Goal: Task Accomplishment & Management: Complete application form

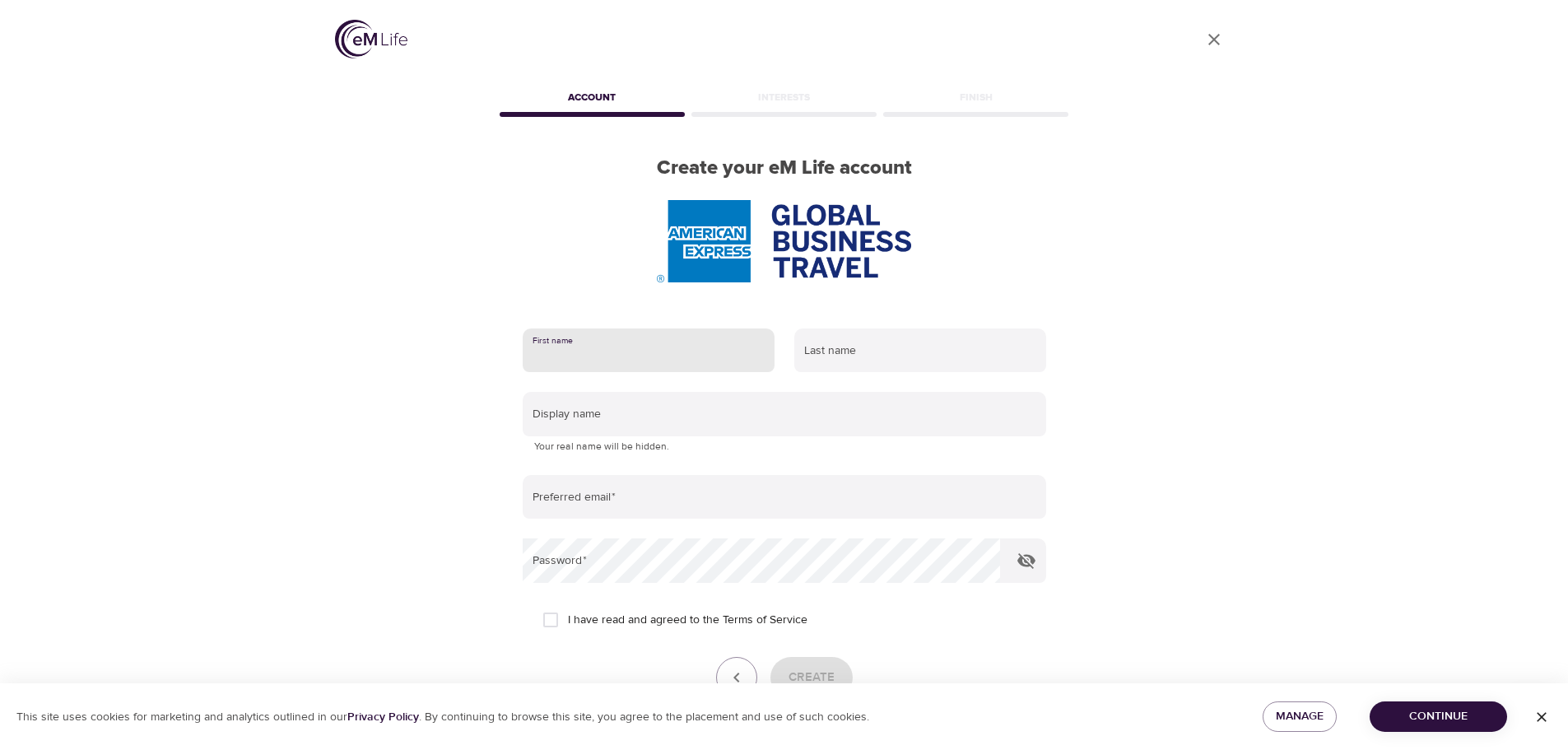
click at [570, 362] on input "text" at bounding box center [648, 351] width 252 height 44
type input "Muhammed Hafiz"
click at [831, 355] on input "text" at bounding box center [920, 351] width 252 height 44
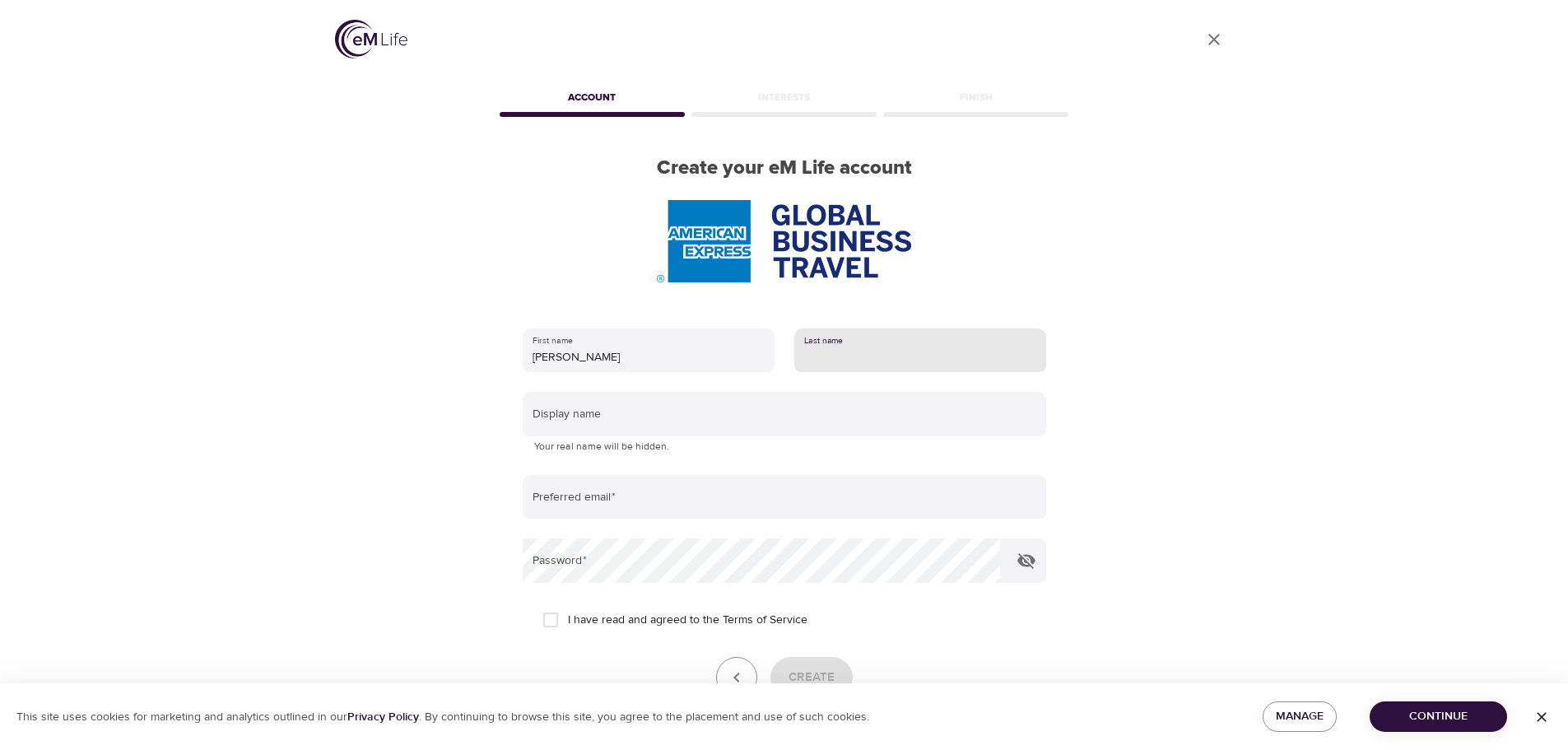
type input "Ziard"
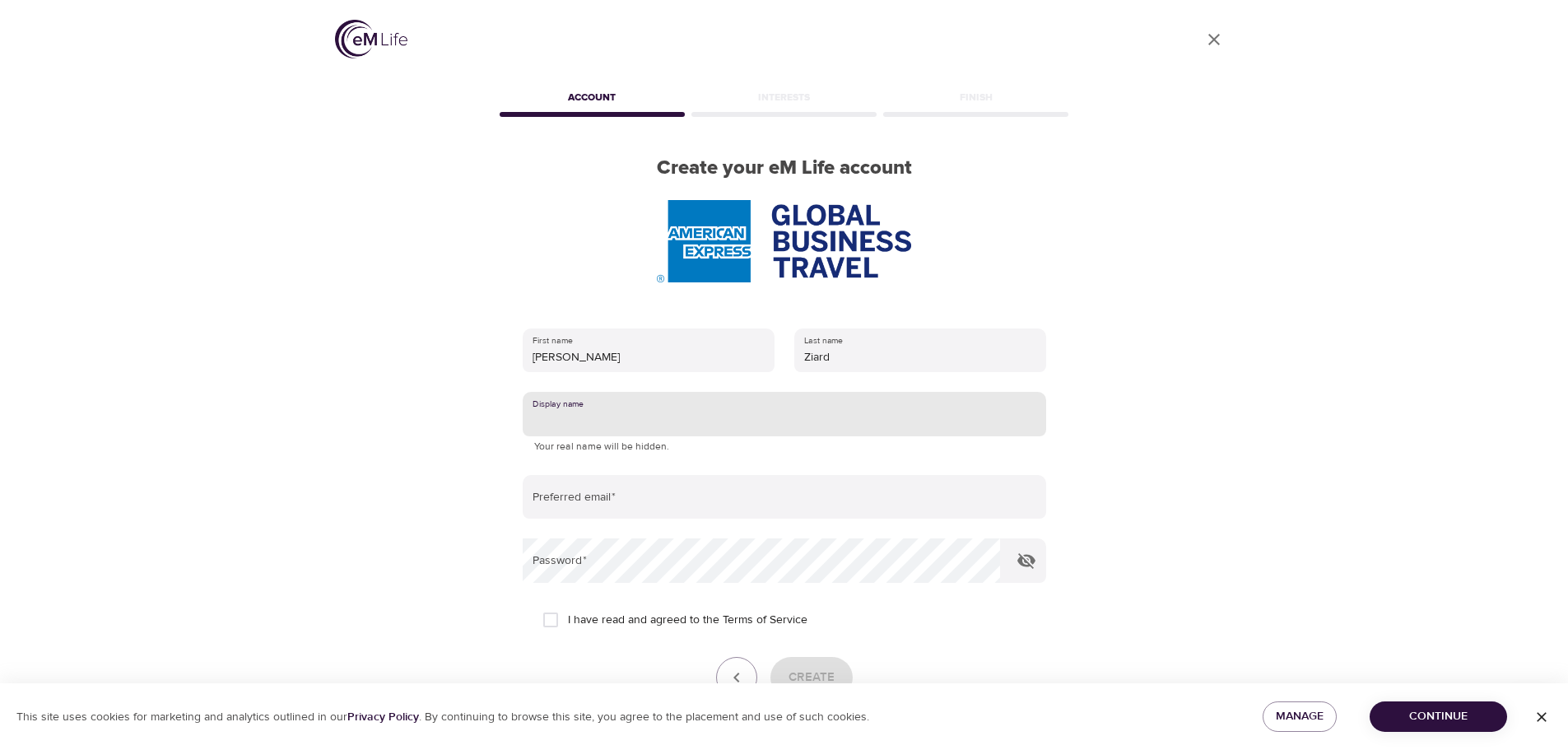
click at [679, 434] on input "text" at bounding box center [784, 415] width 524 height 44
type input "[PERSON_NAME]"
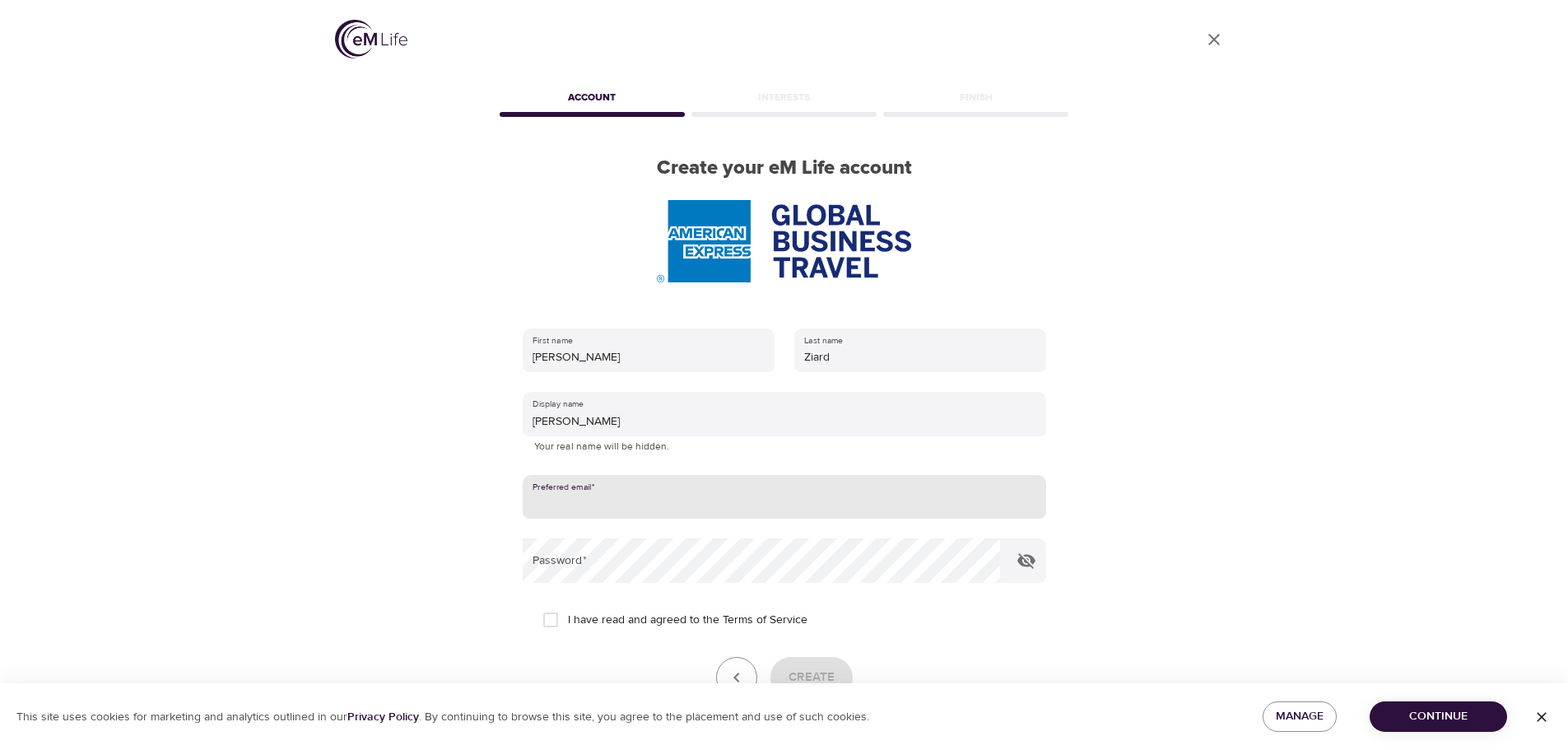
click at [615, 513] on input "email" at bounding box center [784, 498] width 524 height 44
click at [470, 563] on div "User Profile Account Interests Finish Create your eM Life account First name Mu…" at bounding box center [784, 375] width 938 height 750
click at [581, 500] on input "email" at bounding box center [784, 498] width 524 height 44
type input "[EMAIL_ADDRESS][DOMAIN_NAME]"
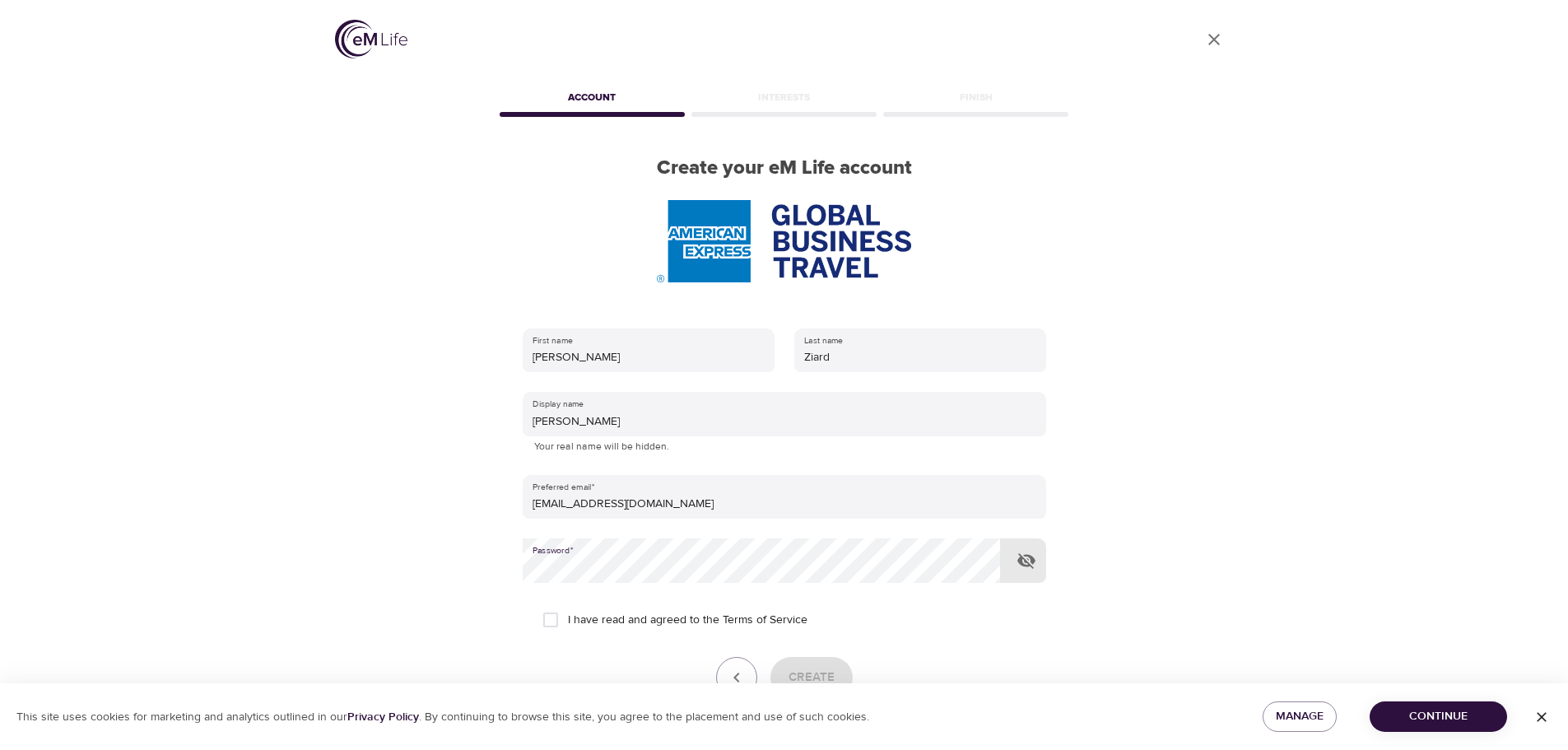
click at [391, 576] on div "User Profile Account Interests Finish Create your eM Life account First name Mu…" at bounding box center [784, 375] width 938 height 750
click at [338, 574] on div "User Profile Account Interests Finish Create your eM Life account First name Mu…" at bounding box center [784, 375] width 938 height 750
click at [553, 618] on input "I have read and agreed to the Terms of Service" at bounding box center [551, 620] width 35 height 35
checkbox input "true"
click at [813, 669] on span "Create" at bounding box center [812, 678] width 46 height 21
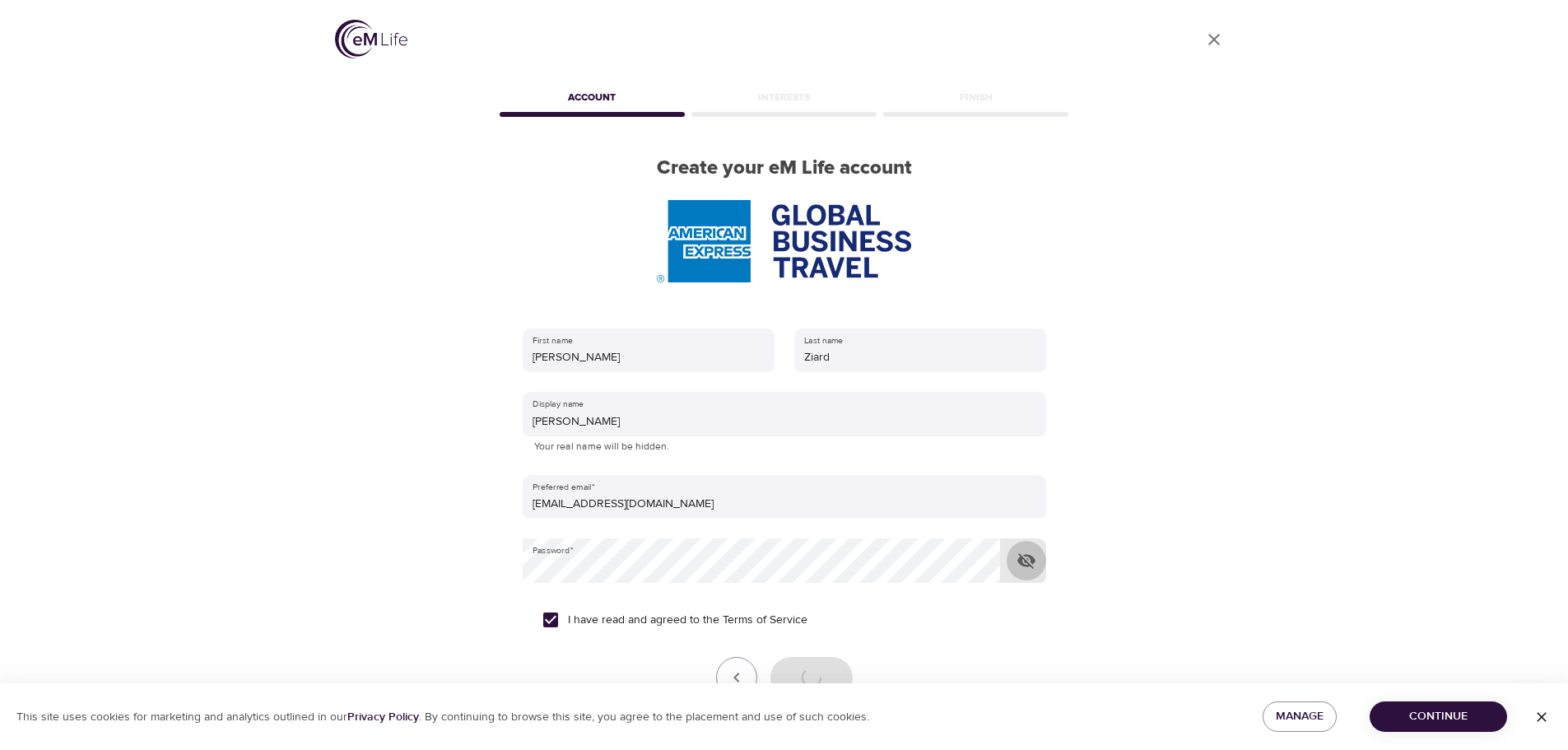
click at [1029, 563] on icon "button" at bounding box center [1026, 561] width 19 height 19
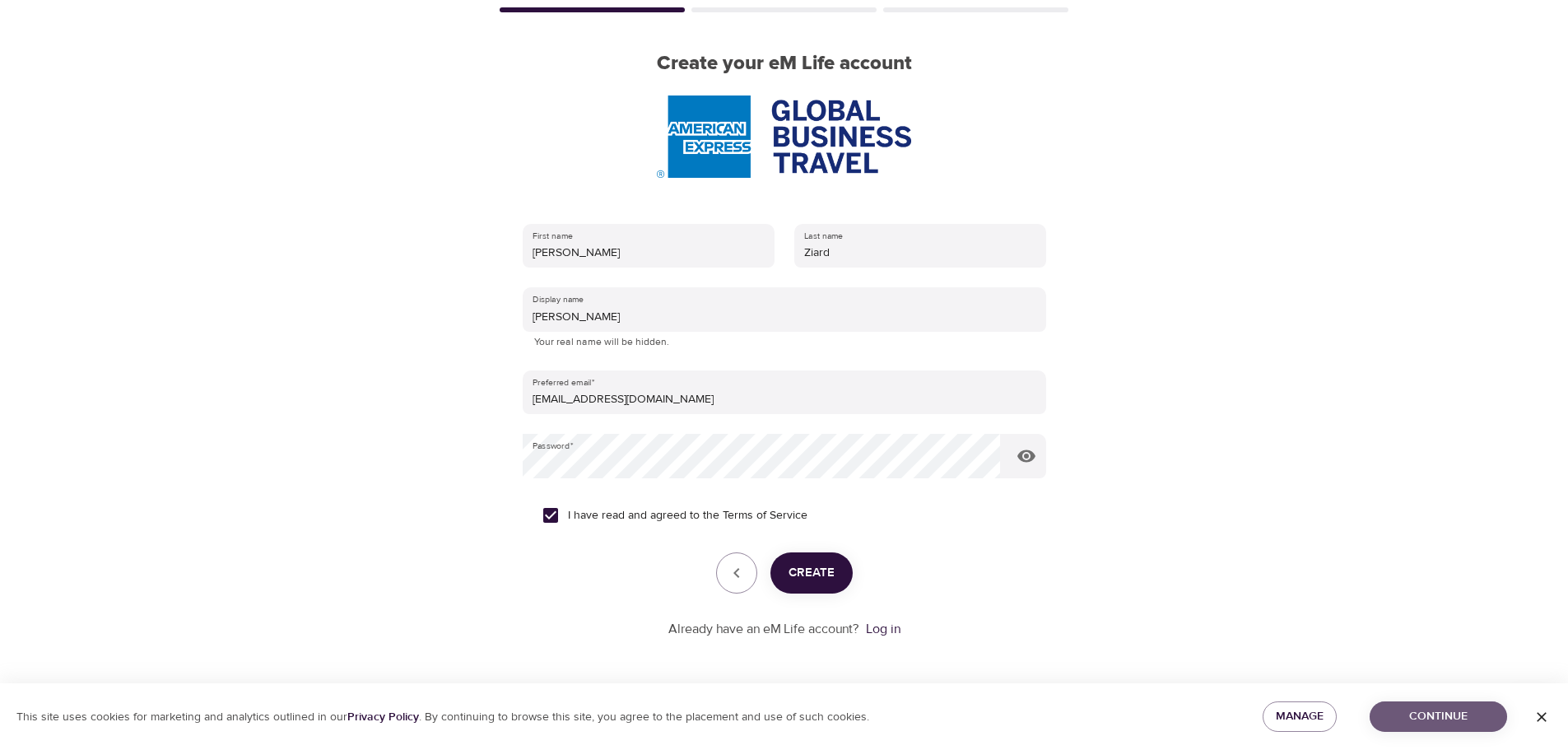
click at [1417, 709] on span "Continue" at bounding box center [1438, 716] width 111 height 20
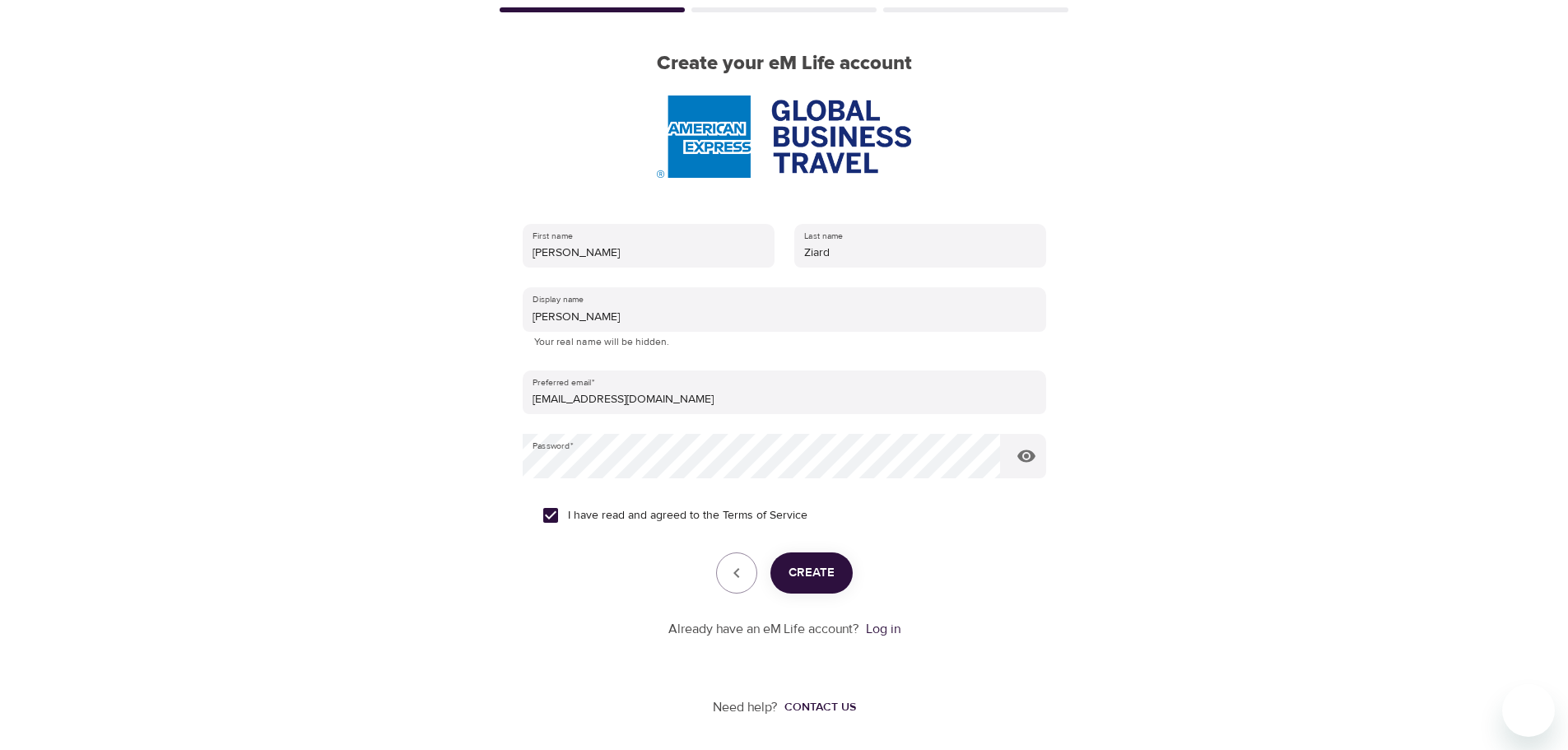
click at [795, 575] on span "Create" at bounding box center [812, 573] width 46 height 21
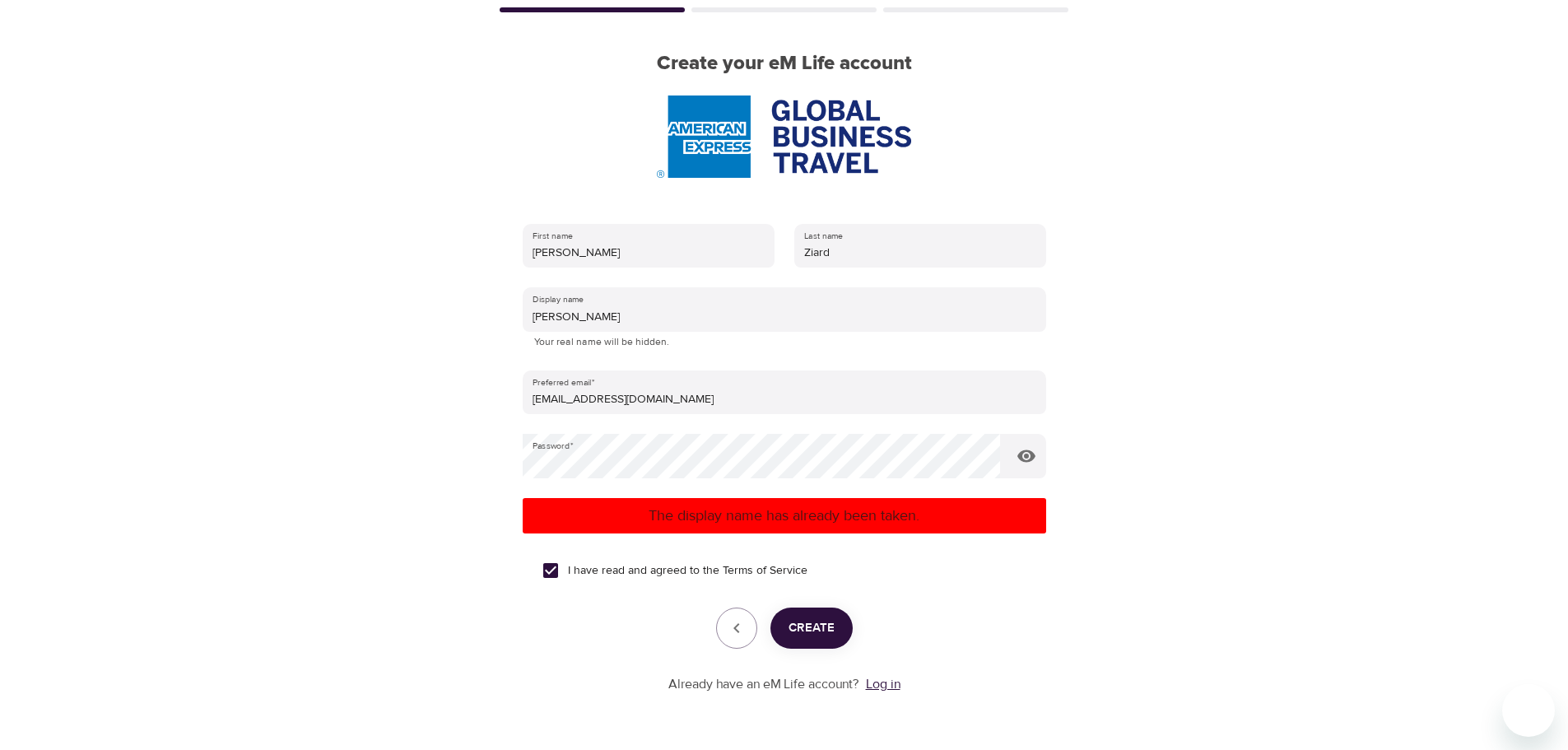
click at [877, 691] on link "Log in" at bounding box center [883, 683] width 35 height 16
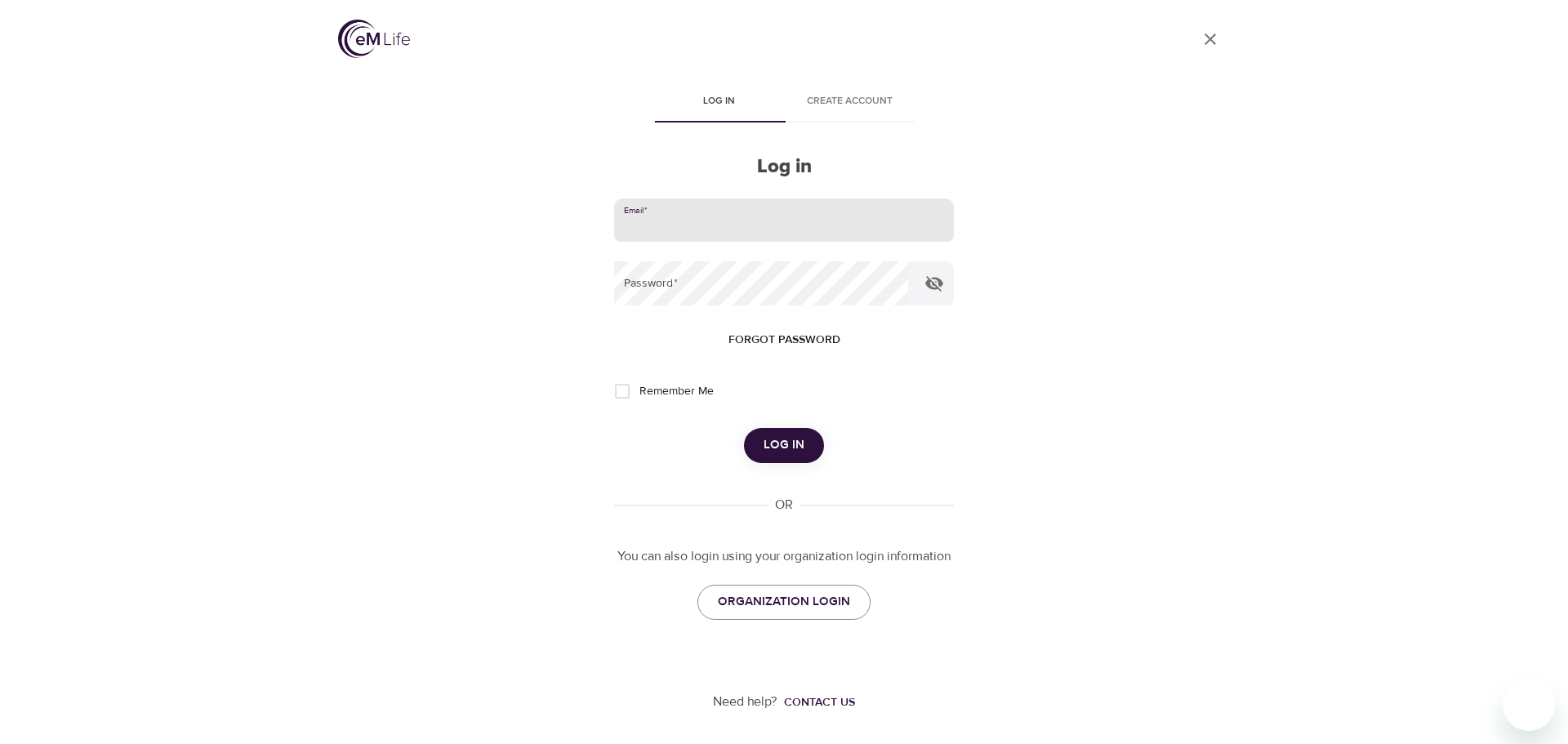
click at [658, 226] on input "email" at bounding box center [784, 221] width 339 height 44
type input "[EMAIL_ADDRESS][DOMAIN_NAME]"
click at [934, 281] on icon "button" at bounding box center [934, 283] width 19 height 19
click at [786, 450] on span "Log in" at bounding box center [784, 445] width 41 height 21
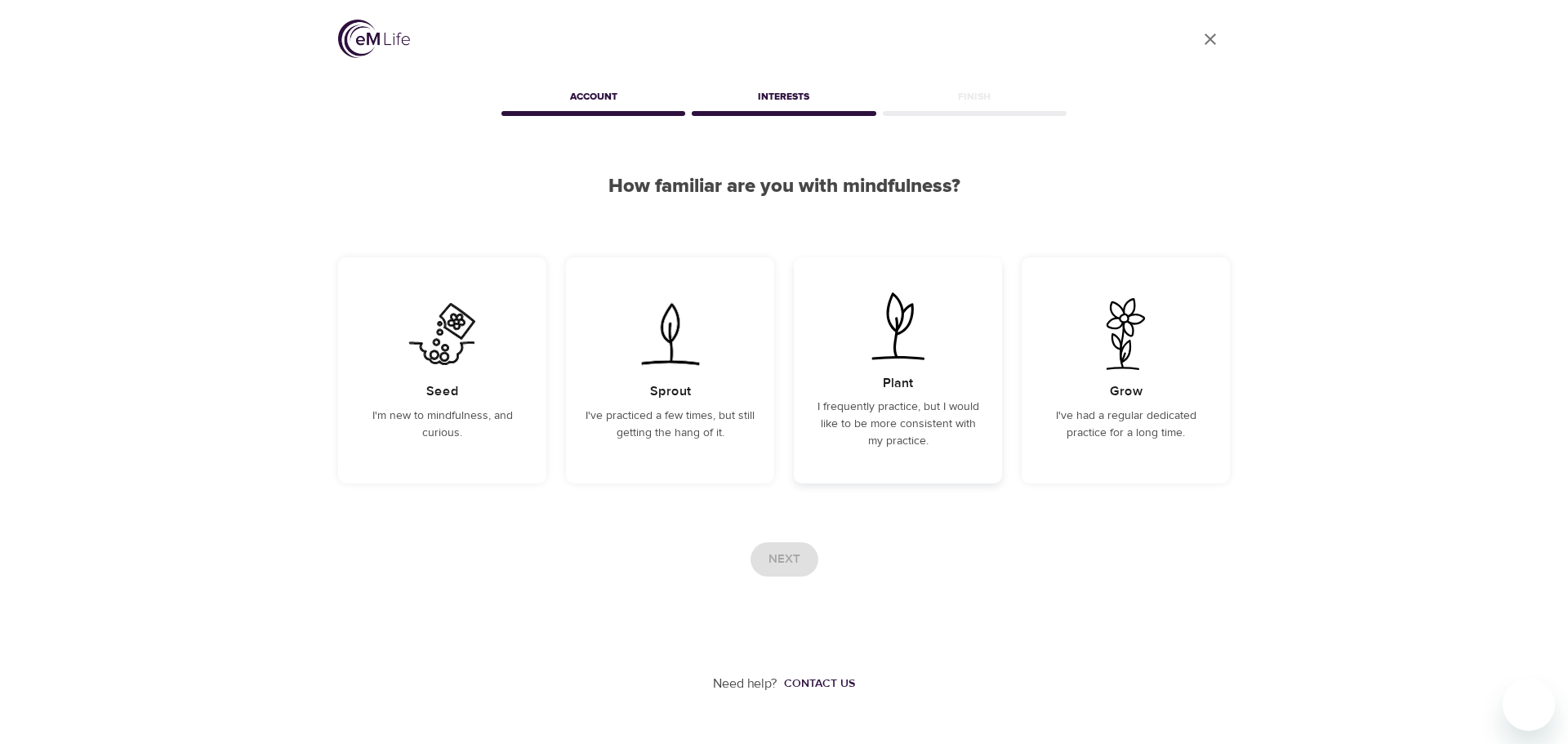
click at [906, 339] on img at bounding box center [898, 325] width 82 height 72
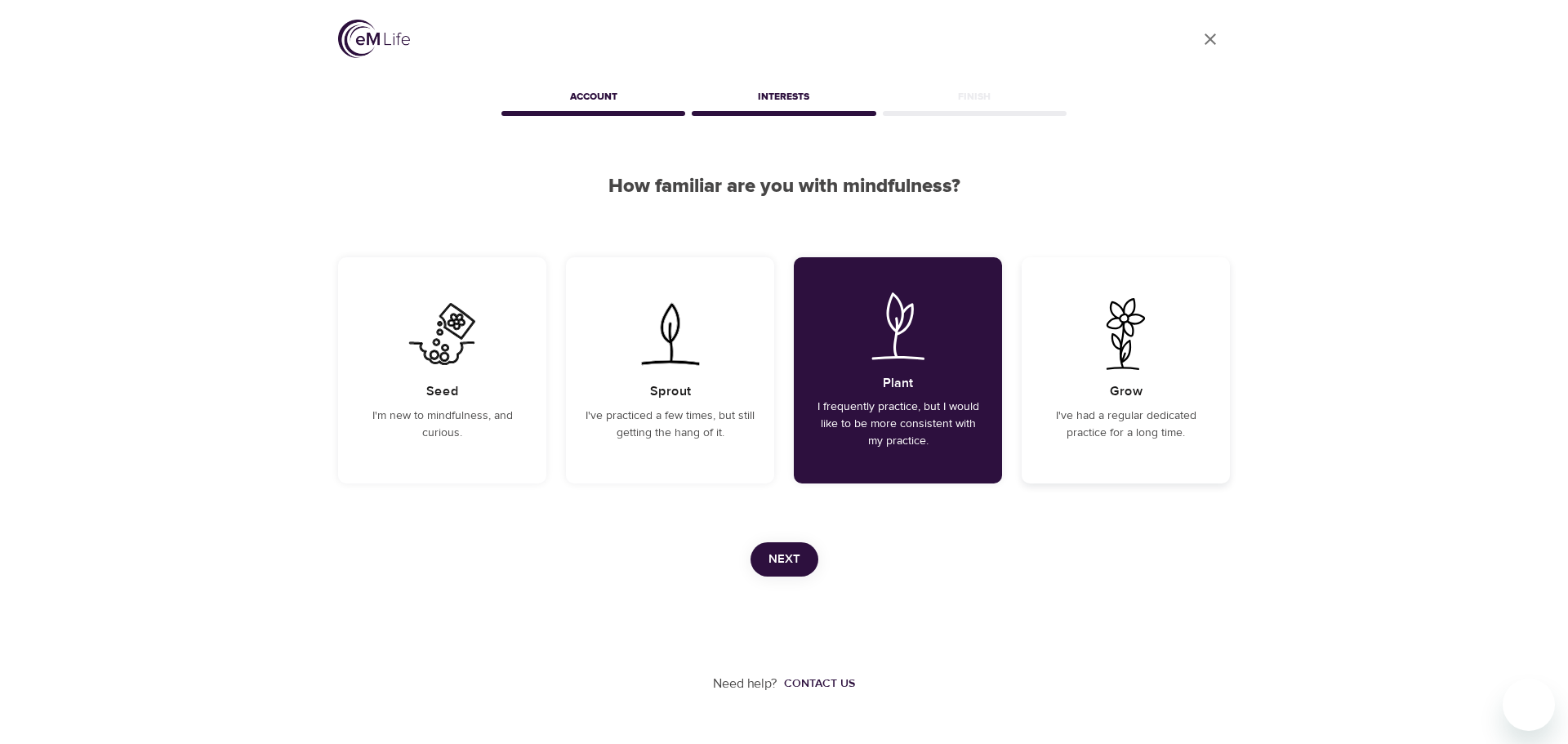
click at [1114, 356] on img at bounding box center [1125, 334] width 82 height 72
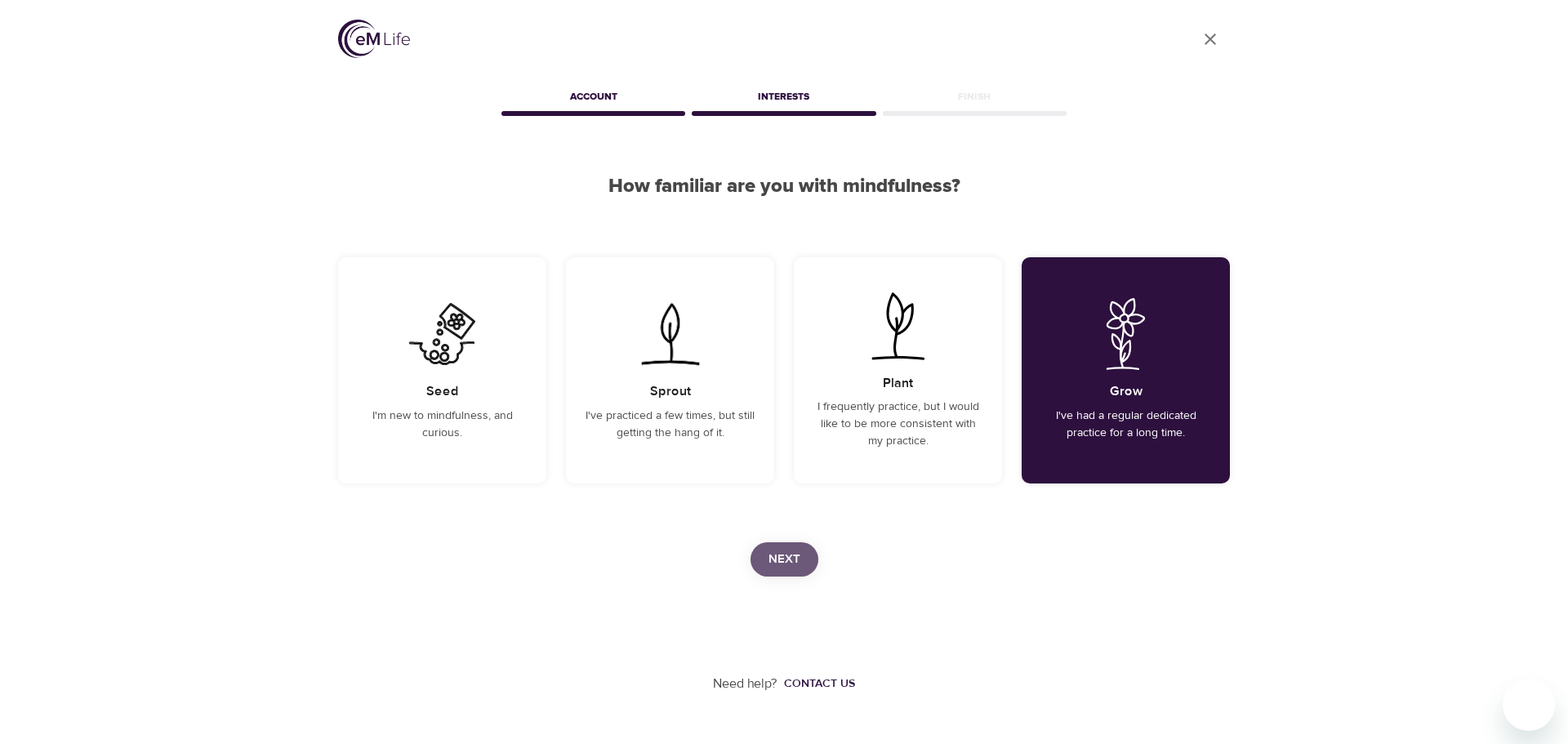
click at [785, 557] on span "Next" at bounding box center [784, 560] width 32 height 21
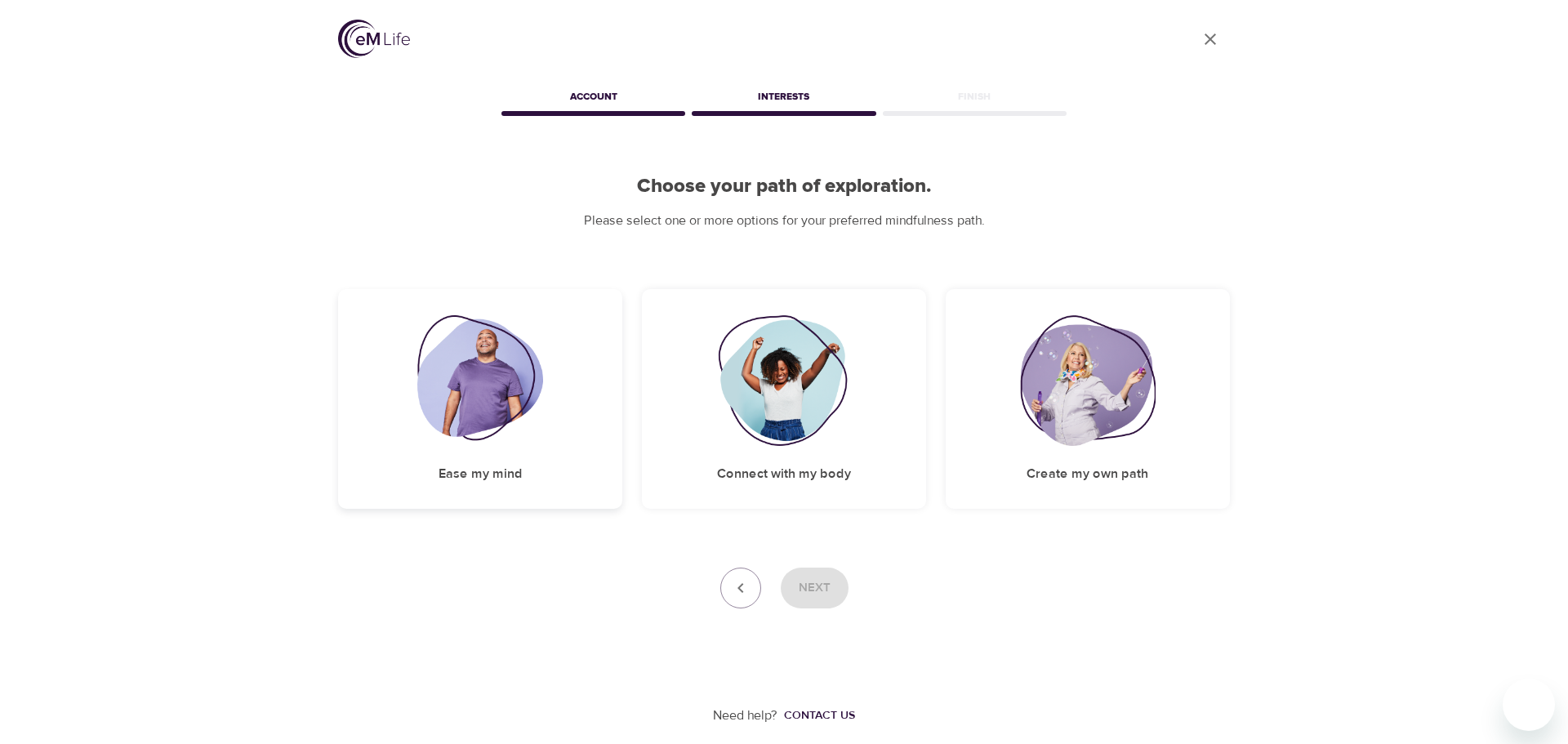
click at [474, 411] on img at bounding box center [480, 381] width 127 height 130
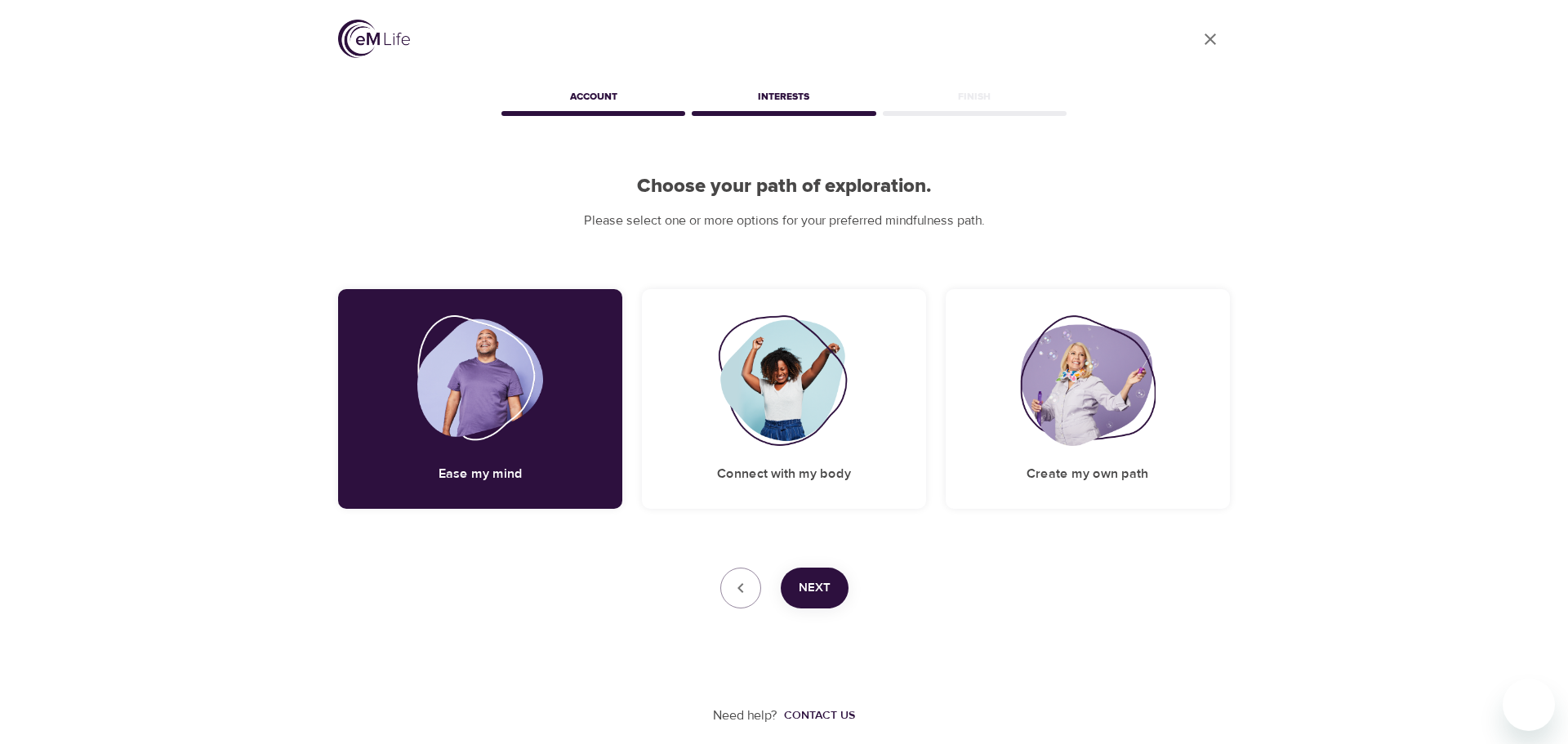
click at [805, 591] on span "Next" at bounding box center [814, 588] width 32 height 21
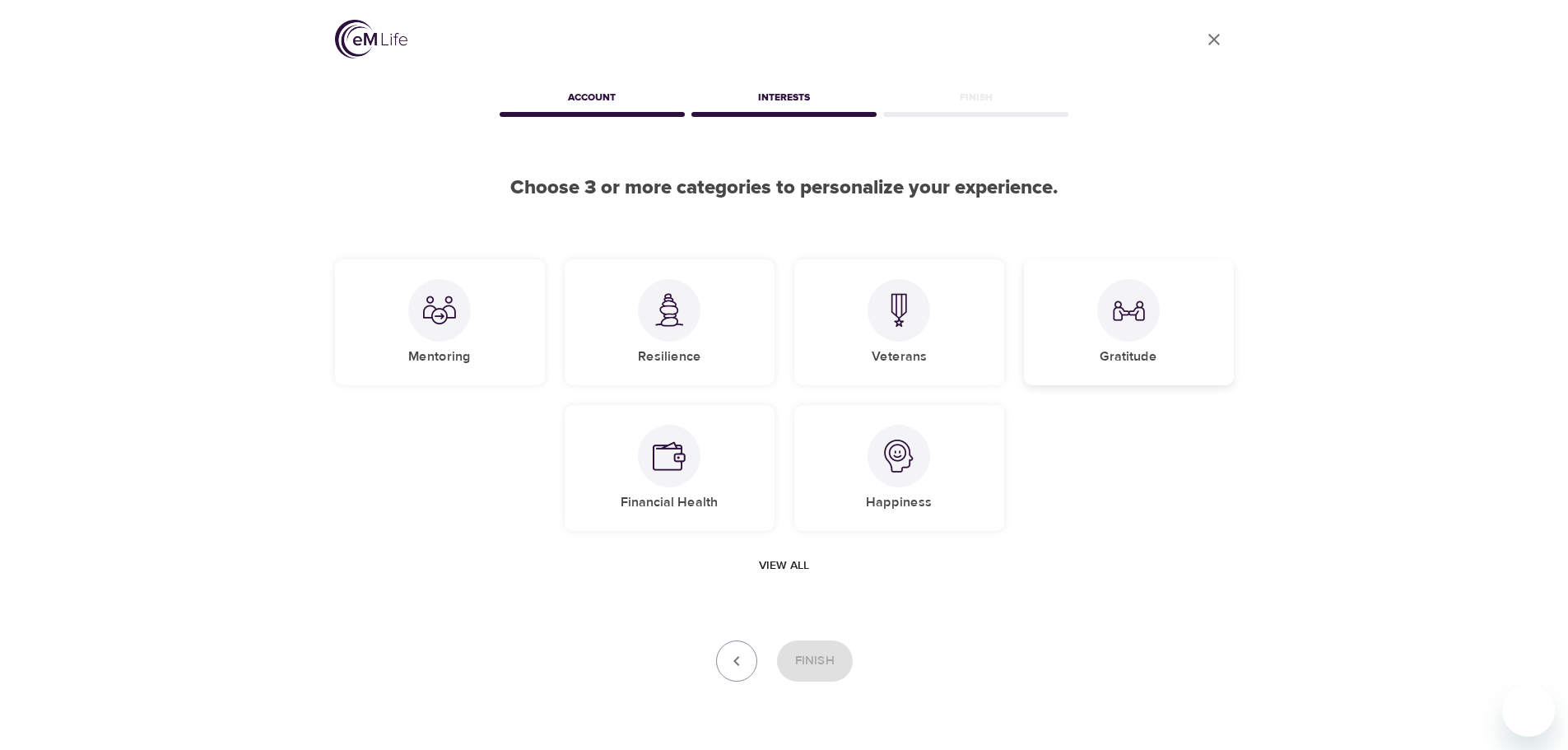
click at [1132, 316] on img at bounding box center [1128, 310] width 33 height 33
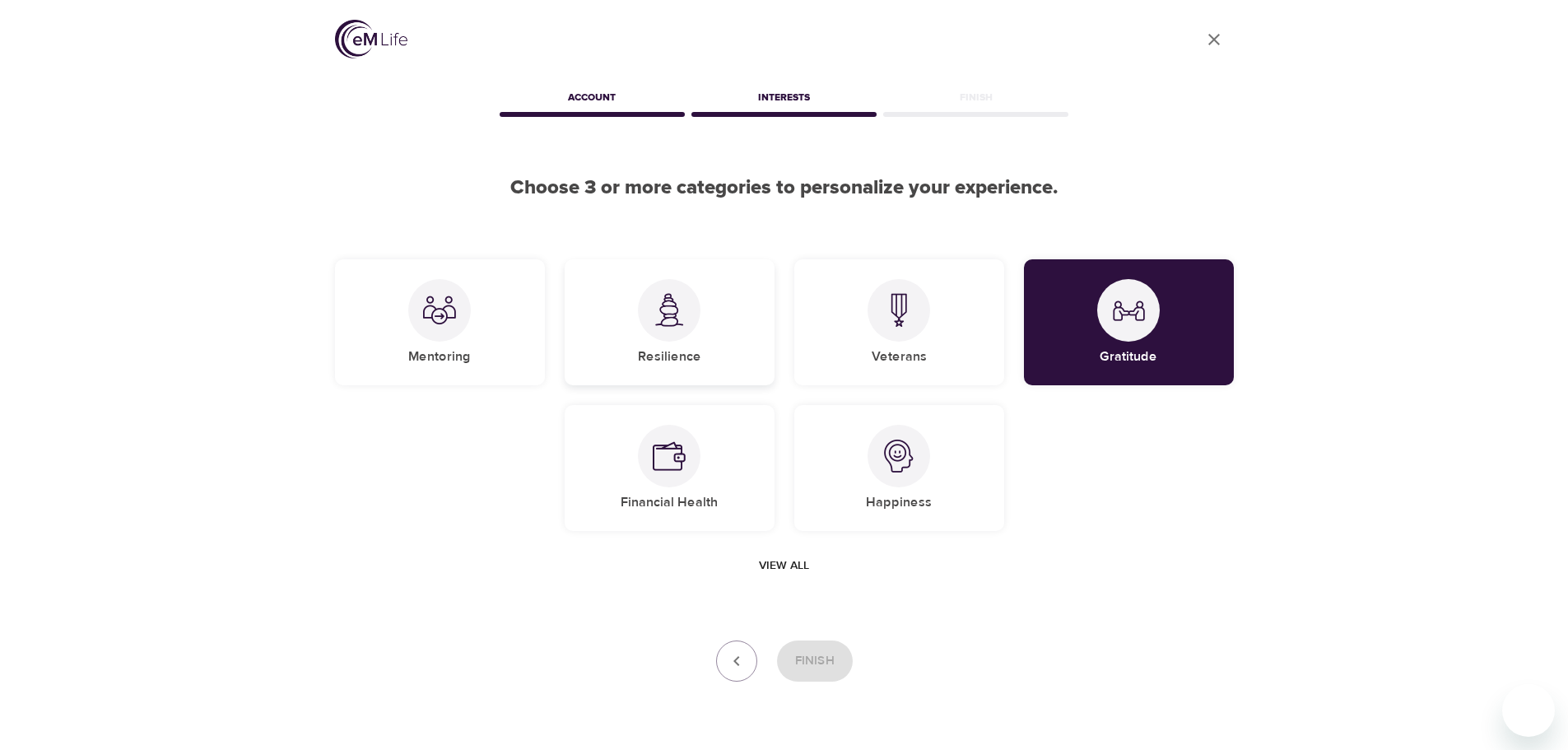
click at [674, 328] on div at bounding box center [669, 310] width 63 height 63
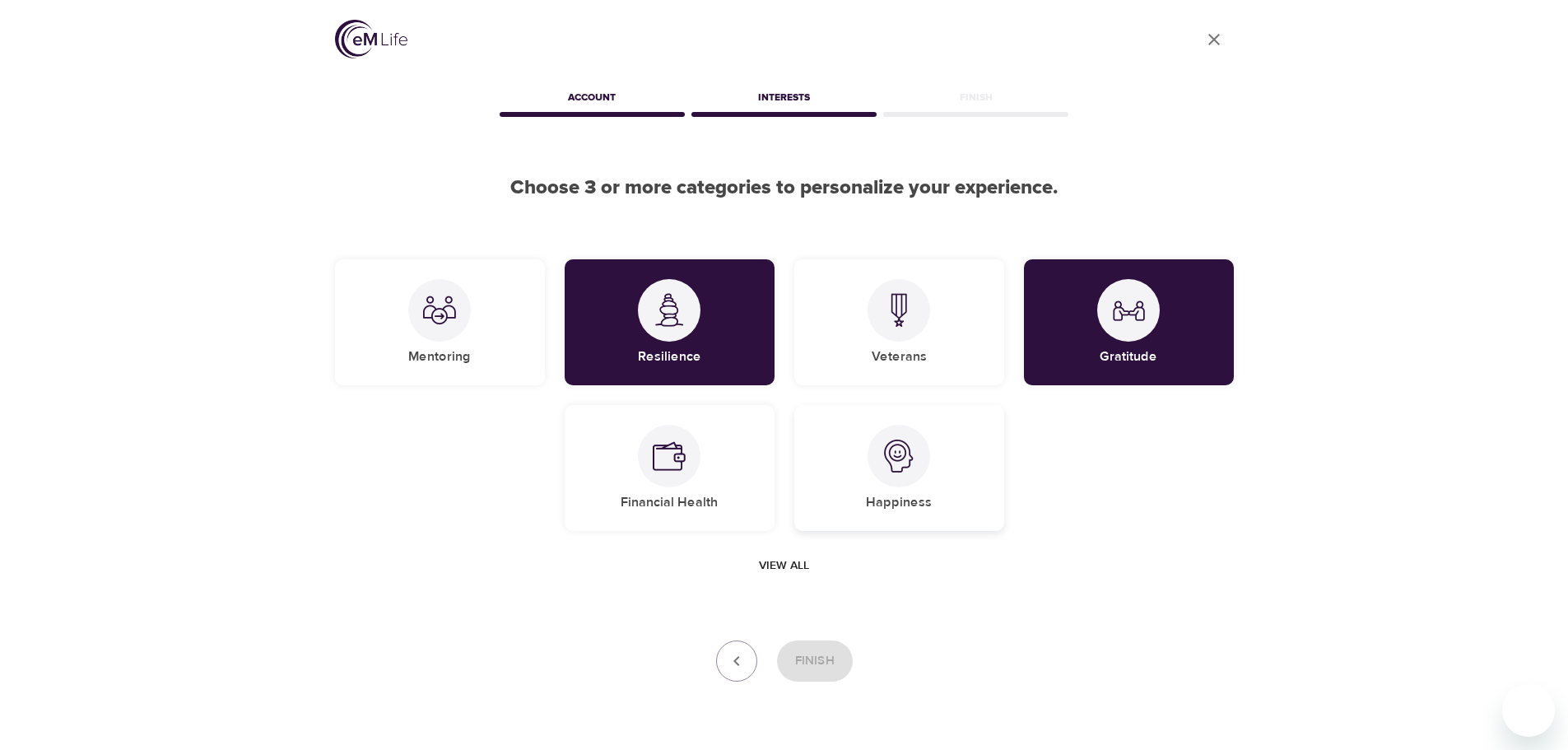
click at [891, 467] on img at bounding box center [898, 456] width 33 height 33
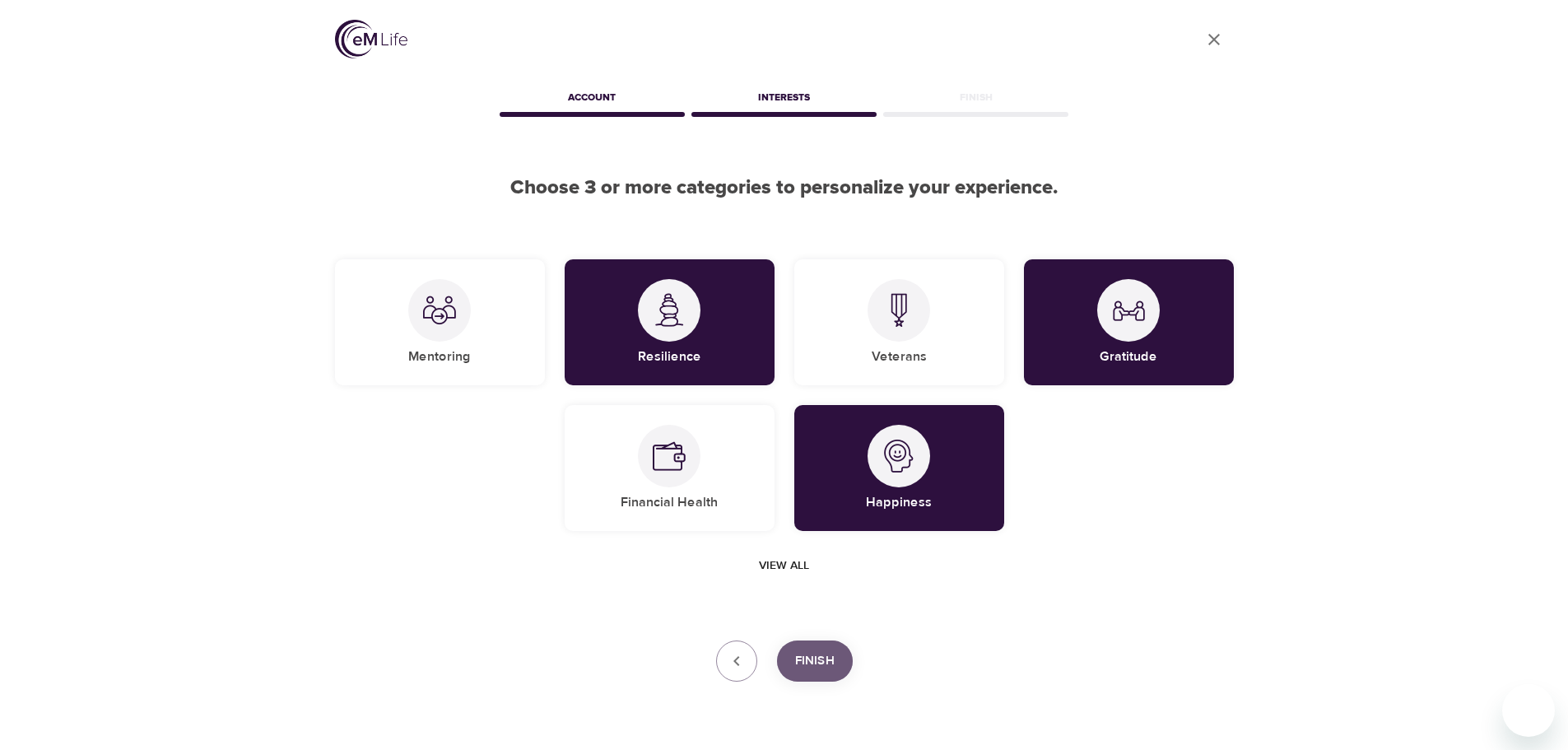
click at [797, 665] on span "Finish" at bounding box center [814, 661] width 40 height 21
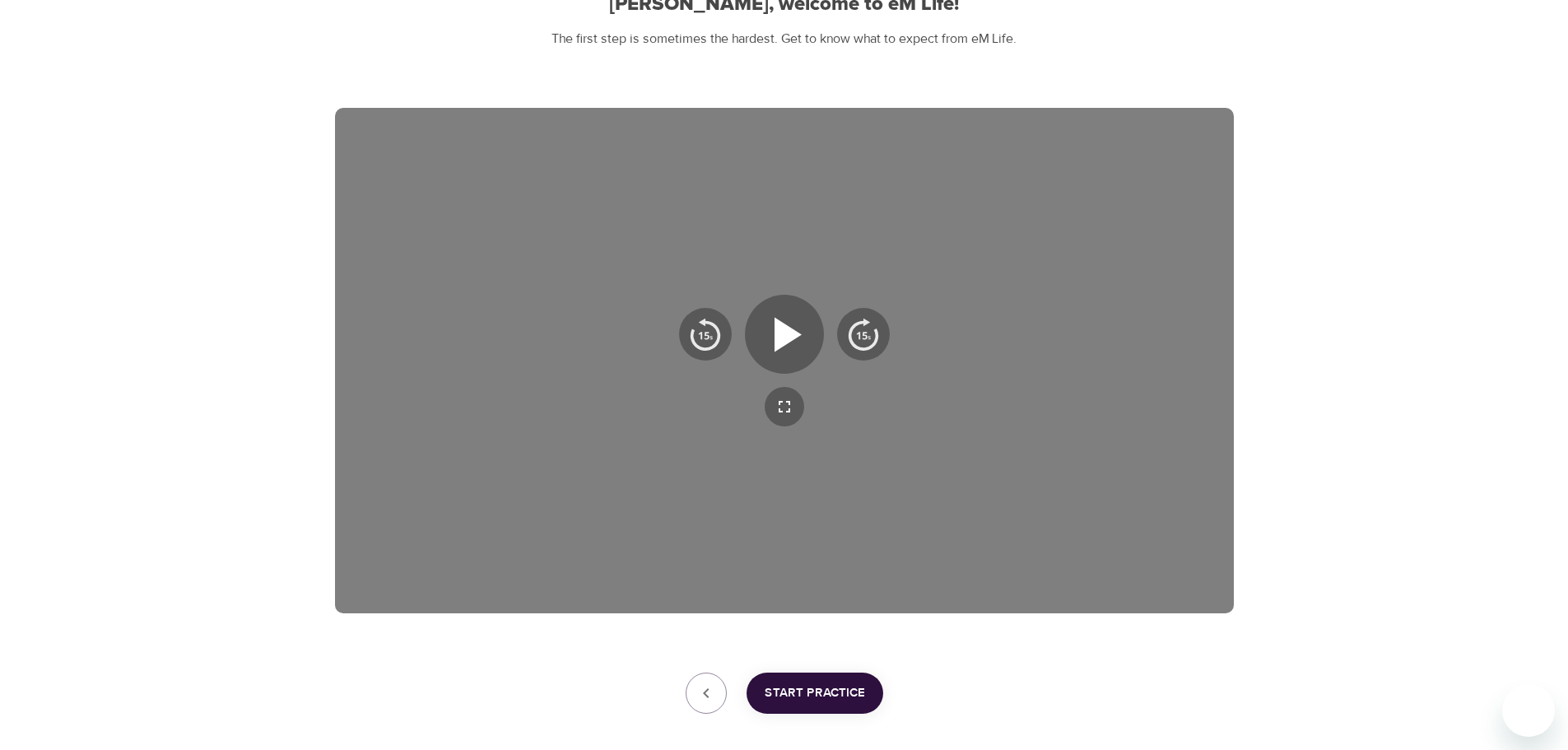
scroll to position [265, 0]
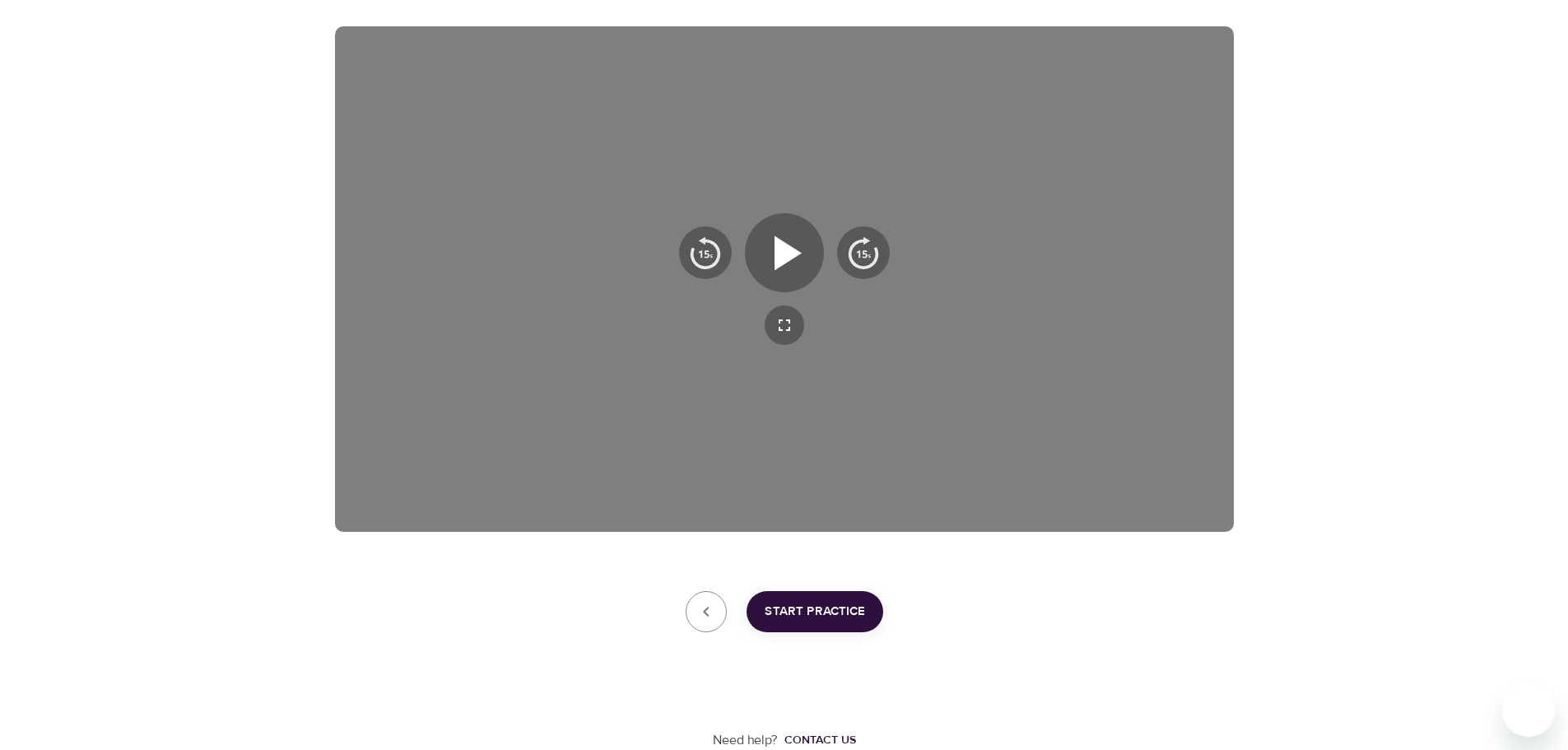
click at [798, 615] on span "Start Practice" at bounding box center [814, 612] width 100 height 21
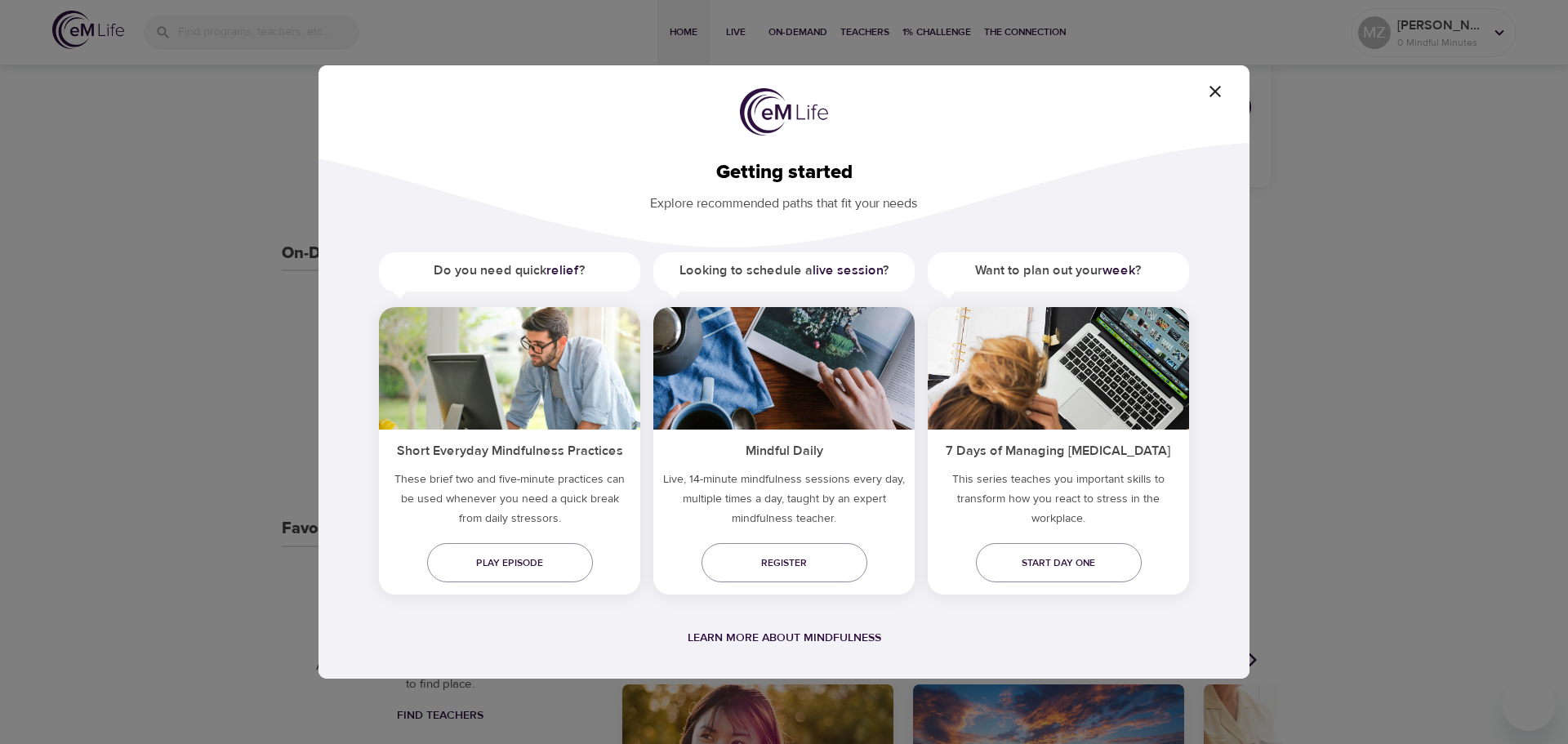
click at [1208, 102] on div "Getting started Explore recommended paths that fit your needs Do you need quick…" at bounding box center [783, 372] width 931 height 614
click at [1216, 91] on icon "button" at bounding box center [1215, 91] width 12 height 12
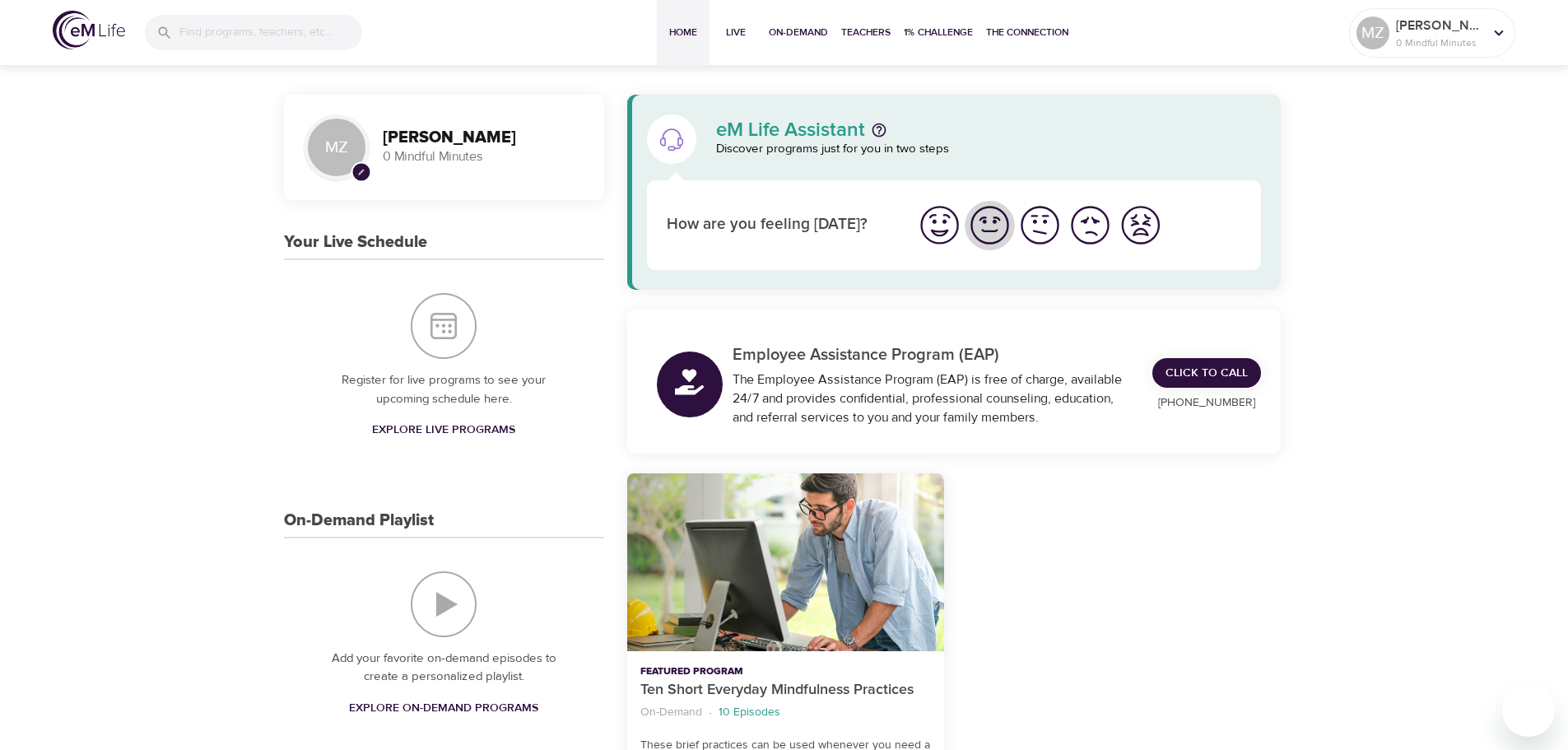
click at [977, 237] on img "I'm feeling good" at bounding box center [989, 225] width 45 height 45
